Goal: Task Accomplishment & Management: Use online tool/utility

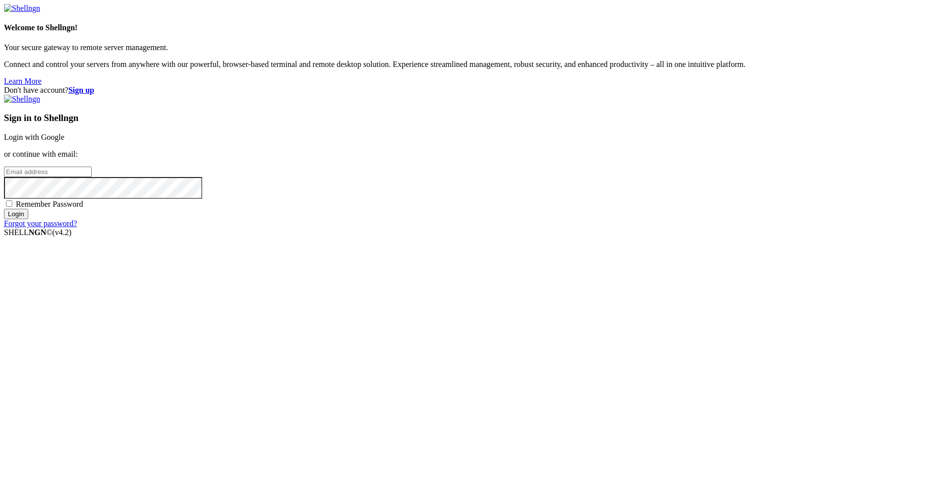
click at [64, 141] on link "Login with Google" at bounding box center [34, 137] width 60 height 8
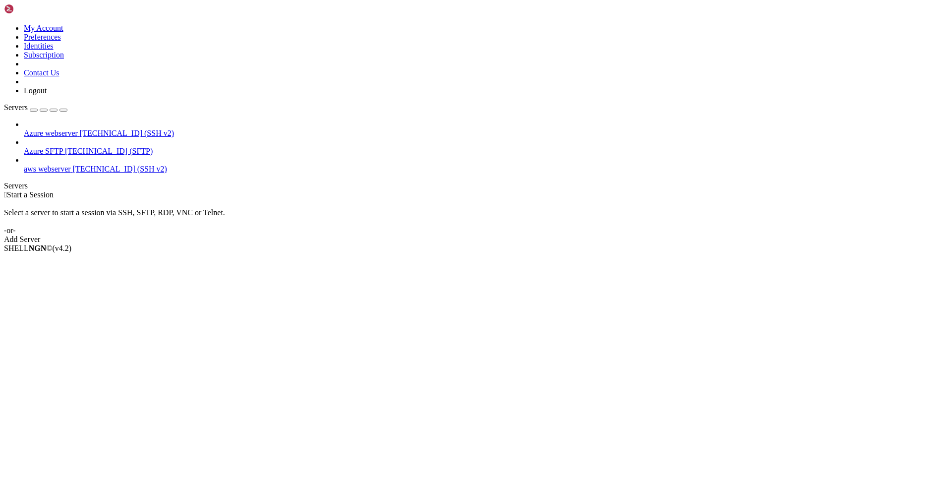
click at [529, 235] on div "Add Server" at bounding box center [463, 239] width 919 height 9
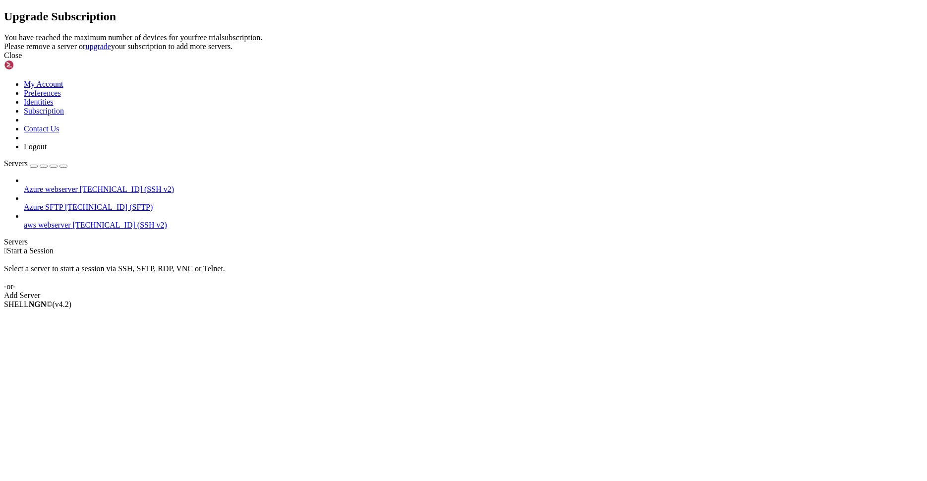
click at [580, 60] on div "Close" at bounding box center [463, 55] width 919 height 9
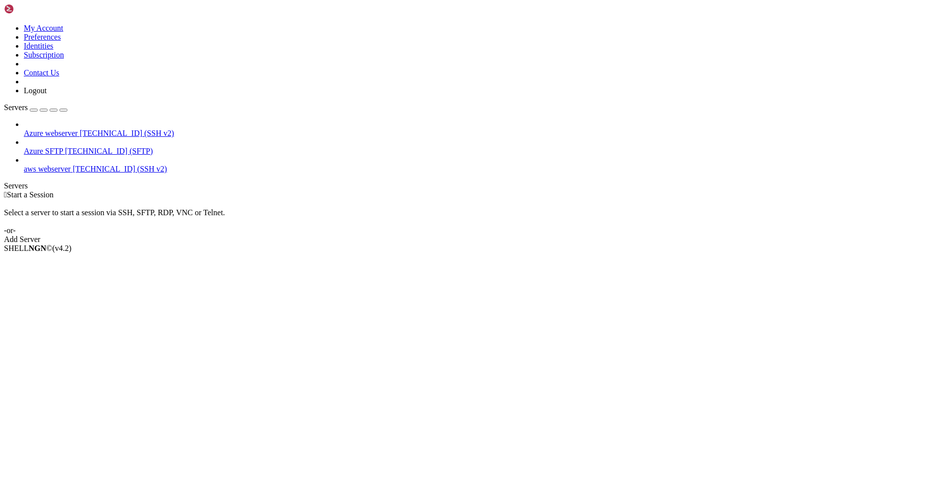
click at [73, 165] on span "[TECHNICAL_ID] (SSH v2)" at bounding box center [120, 169] width 94 height 8
click at [65, 165] on span "aws webserver" at bounding box center [47, 169] width 47 height 8
click at [63, 147] on span "Azure SFTP" at bounding box center [43, 151] width 39 height 8
click at [58, 129] on span "Azure webserver" at bounding box center [51, 133] width 54 height 8
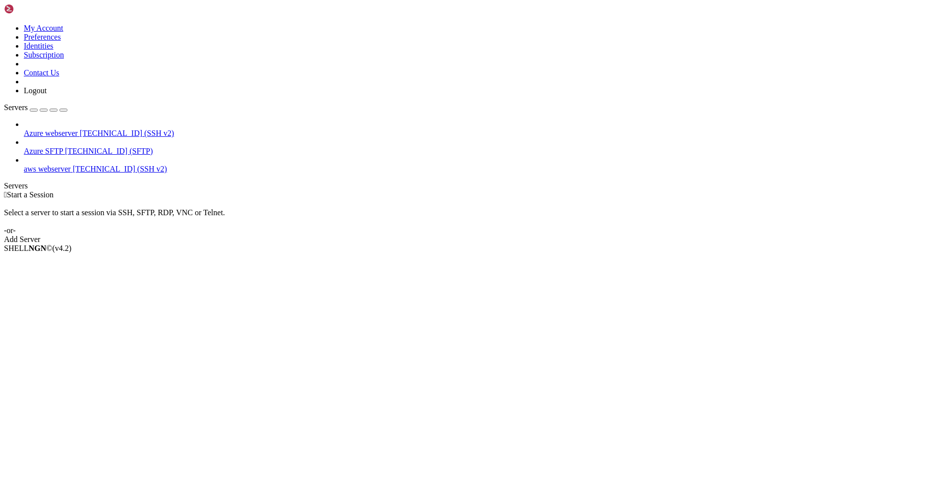
drag, startPoint x: 53, startPoint y: 91, endPoint x: 54, endPoint y: 103, distance: 12.4
click at [65, 147] on span "[TECHNICAL_ID] (SFTP)" at bounding box center [109, 151] width 88 height 8
click at [57, 165] on span "aws webserver" at bounding box center [47, 169] width 47 height 8
click at [54, 190] on span "Start a Session" at bounding box center [30, 194] width 47 height 8
click at [73, 165] on span "[TECHNICAL_ID] (SSH v2)" at bounding box center [120, 169] width 94 height 8
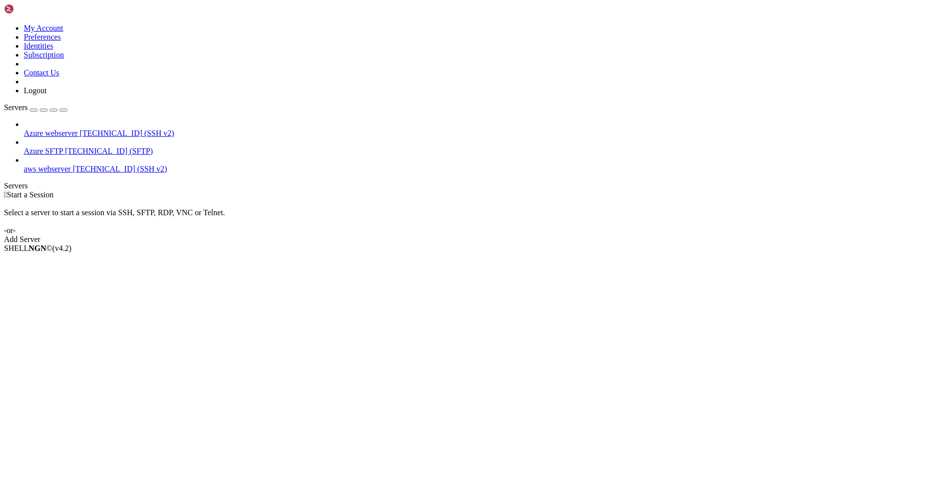
click at [73, 165] on span "[TECHNICAL_ID] (SSH v2)" at bounding box center [120, 169] width 94 height 8
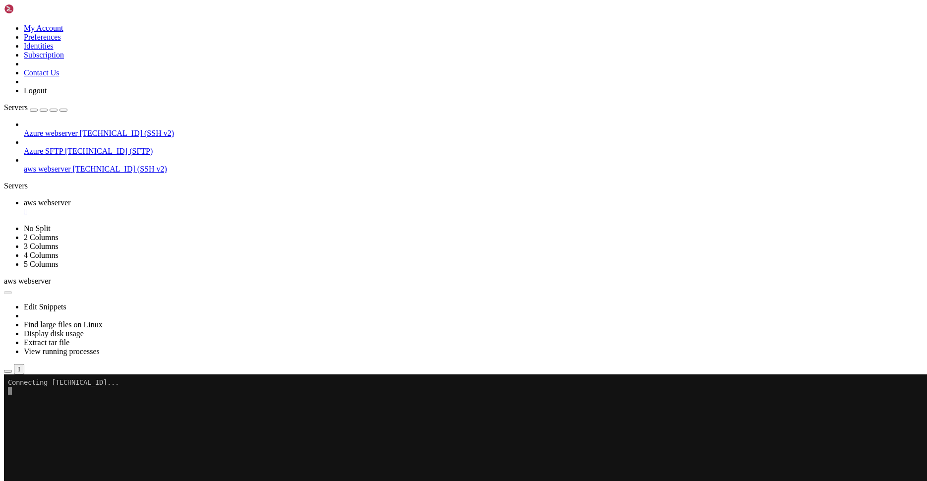
click at [34, 110] on div "button" at bounding box center [34, 110] width 0 height 0
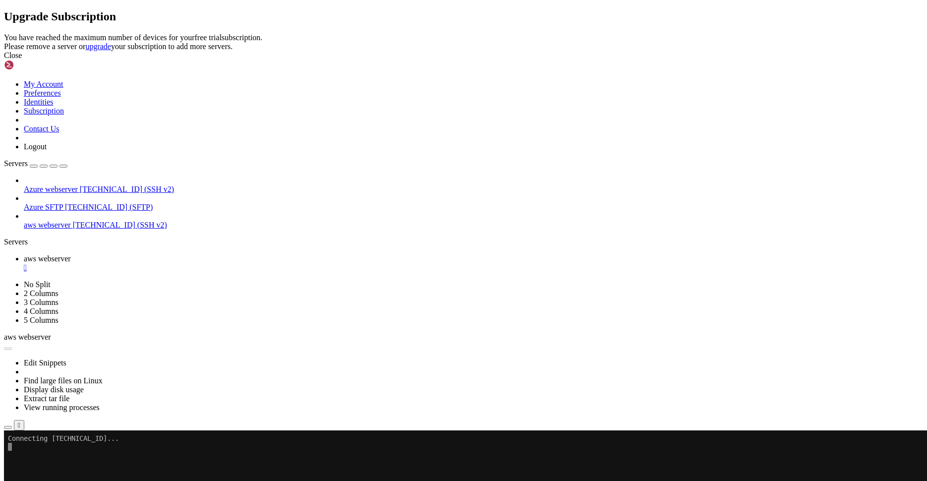
drag, startPoint x: 573, startPoint y: 271, endPoint x: 94, endPoint y: 41, distance: 532.0
click at [573, 60] on div "Close" at bounding box center [463, 55] width 919 height 9
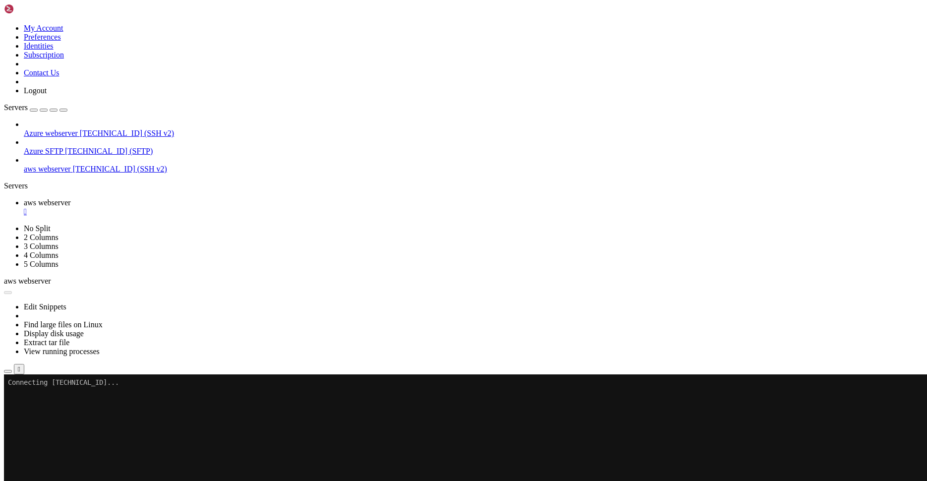
click at [44, 110] on div "button" at bounding box center [44, 110] width 0 height 0
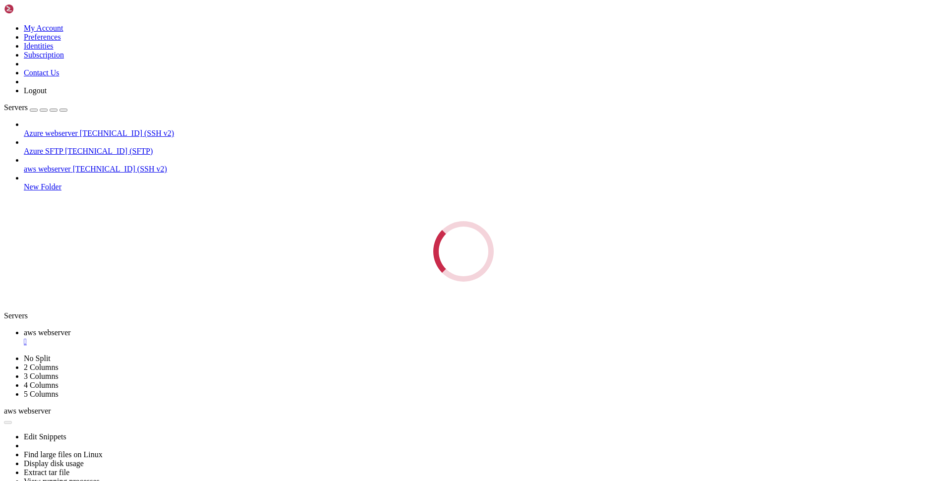
click at [4, 24] on icon at bounding box center [4, 24] width 0 height 0
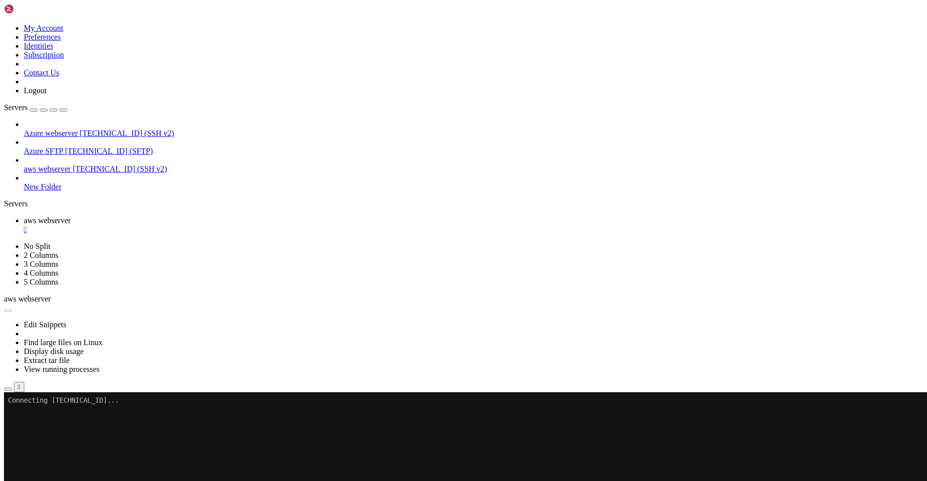
click at [54, 50] on link "Identities" at bounding box center [39, 46] width 30 height 8
